Goal: Check status

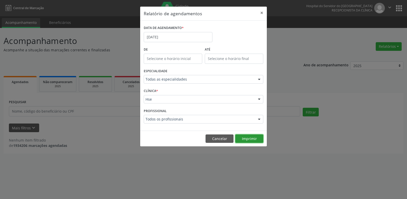
click at [246, 138] on button "Imprimir" at bounding box center [250, 139] width 28 height 9
click at [215, 136] on button "Cancelar" at bounding box center [220, 139] width 28 height 9
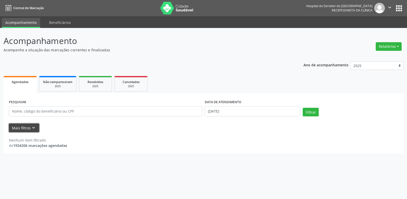
click at [33, 128] on icon "keyboard_arrow_down" at bounding box center [34, 128] width 6 height 6
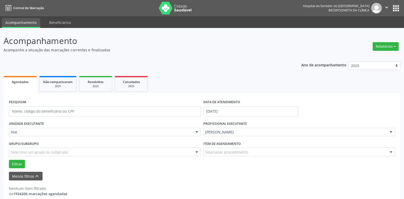
click at [45, 127] on div "UNIDADE EXECUTANTE Hse Todos as unidades Hse Nenhum resultado encontrado para: …" at bounding box center [105, 130] width 194 height 20
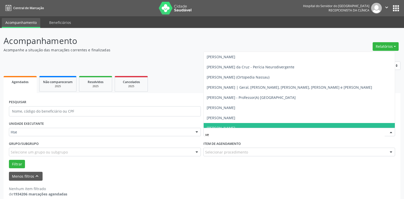
type input "ver"
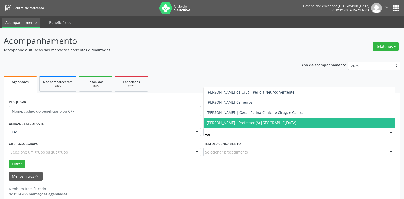
click at [235, 124] on span "[PERSON_NAME] - Professor (A) [GEOGRAPHIC_DATA]" at bounding box center [251, 122] width 90 height 5
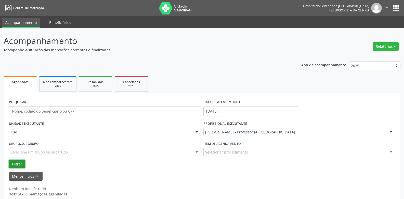
click at [18, 163] on button "Filtrar" at bounding box center [17, 164] width 16 height 9
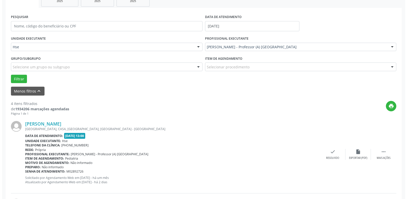
scroll to position [178, 0]
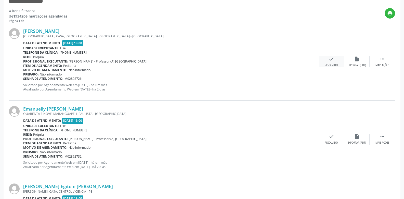
click at [332, 57] on icon "check" at bounding box center [331, 59] width 6 height 6
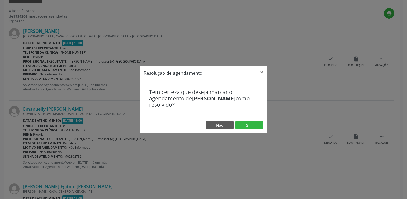
click at [255, 130] on footer "Não Sim" at bounding box center [203, 125] width 127 height 16
click at [247, 121] on button "Sim" at bounding box center [250, 125] width 28 height 9
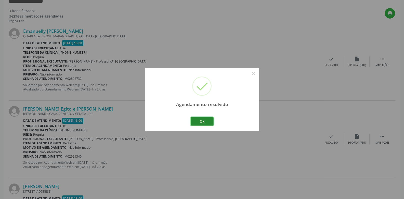
click at [203, 118] on button "Ok" at bounding box center [201, 121] width 23 height 9
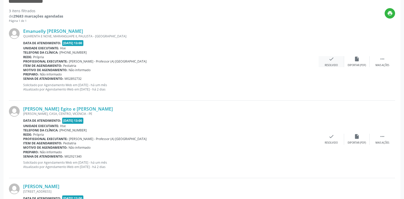
click at [330, 63] on div "check Resolvido" at bounding box center [330, 61] width 25 height 11
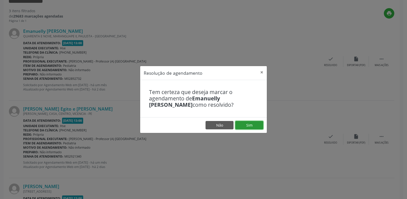
click at [252, 125] on button "Sim" at bounding box center [250, 125] width 28 height 9
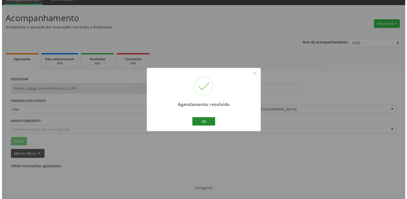
scroll to position [166, 0]
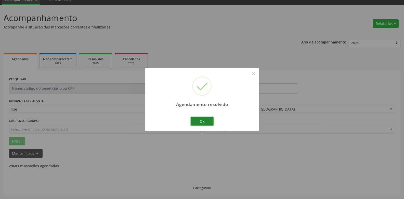
click at [207, 120] on button "Ok" at bounding box center [201, 121] width 23 height 9
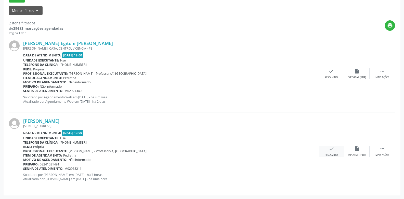
click at [334, 152] on div "check Resolvido" at bounding box center [330, 151] width 25 height 11
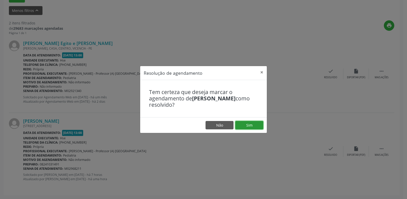
click at [246, 128] on button "Sim" at bounding box center [250, 125] width 28 height 9
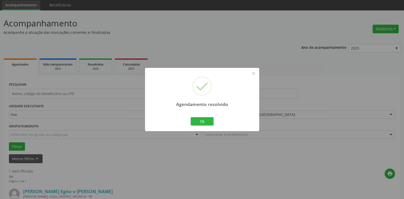
scroll to position [88, 0]
